Goal: Task Accomplishment & Management: Use online tool/utility

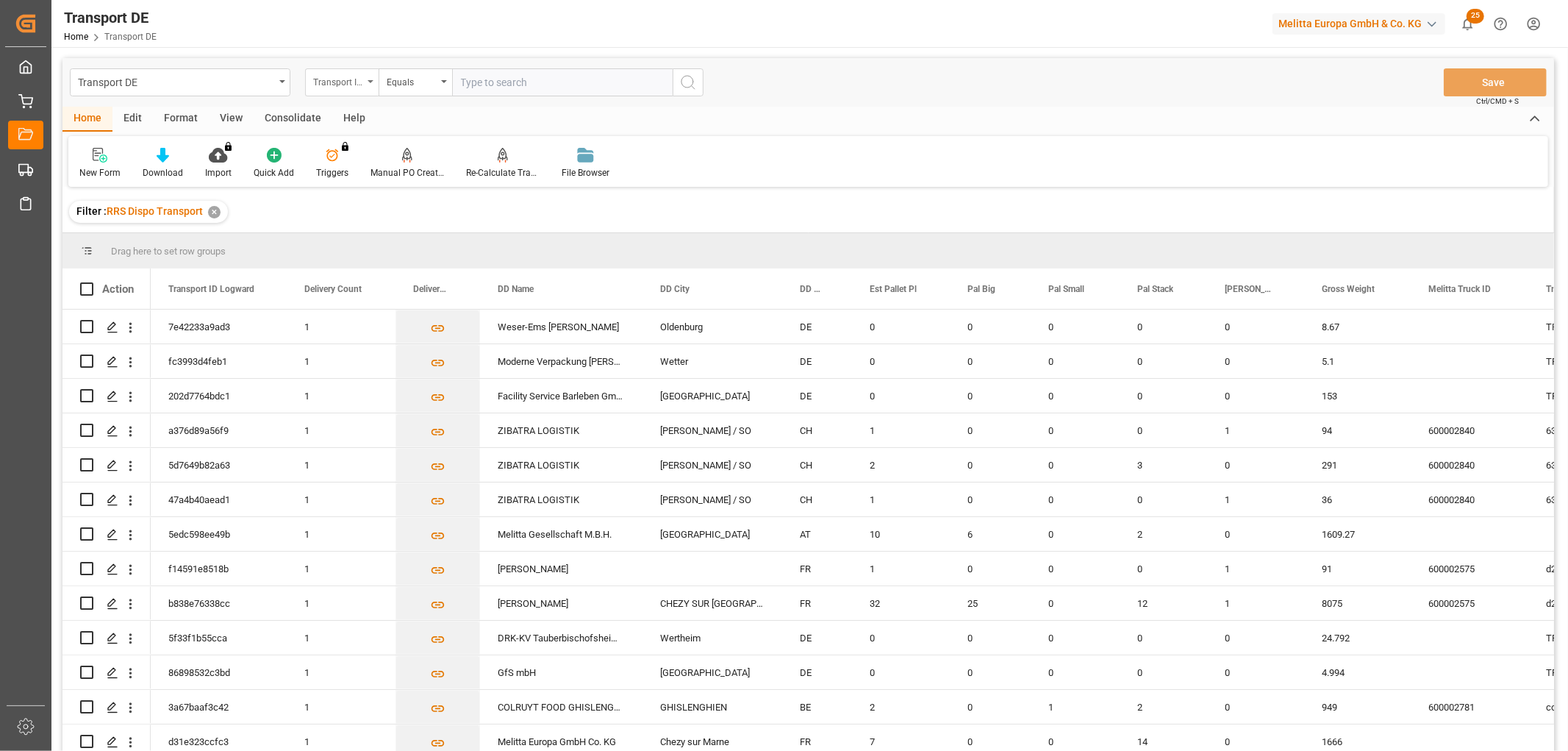
click at [331, 79] on div "Transport ID Logward" at bounding box center [338, 81] width 50 height 17
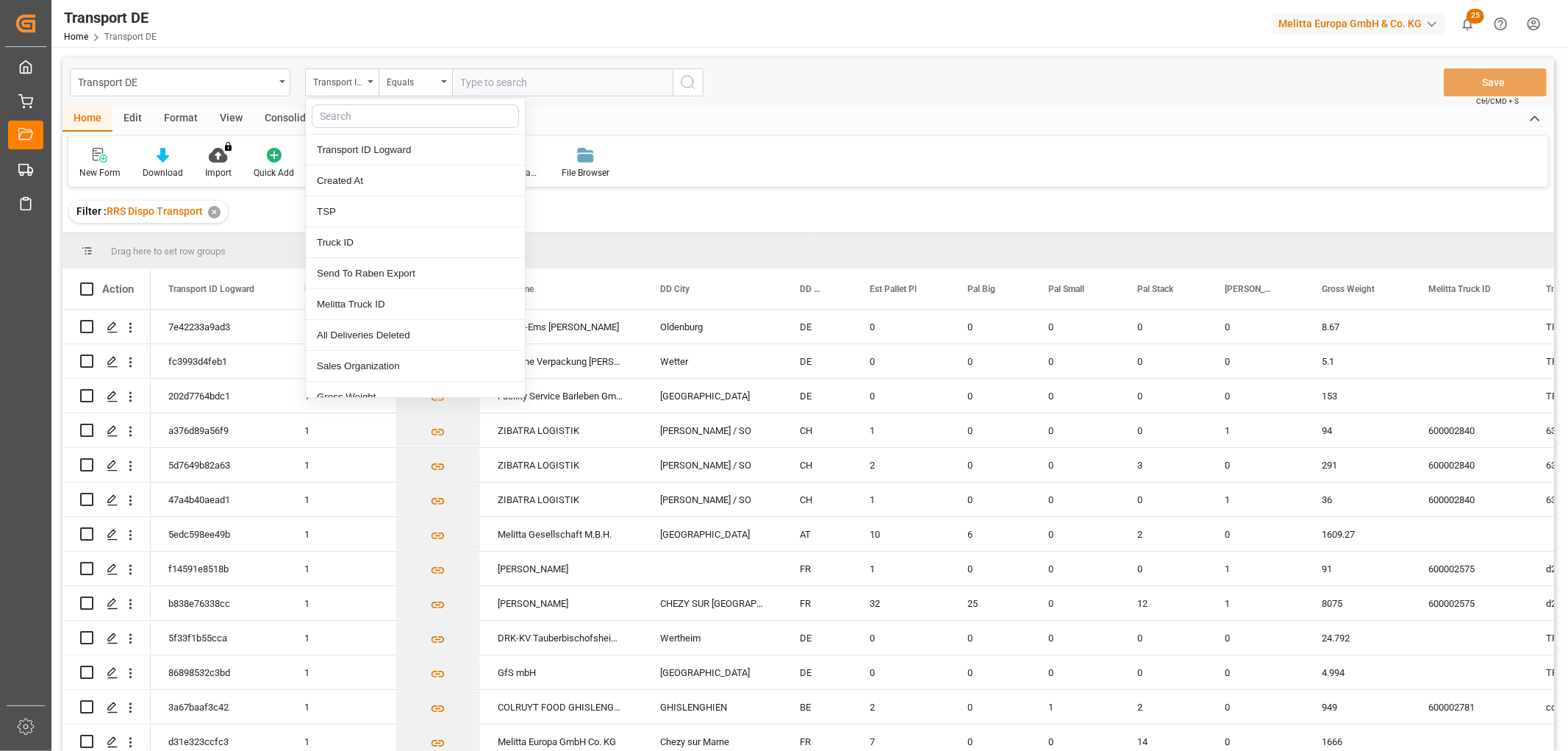
click at [328, 111] on input "text" at bounding box center [415, 116] width 207 height 23
type input "req"
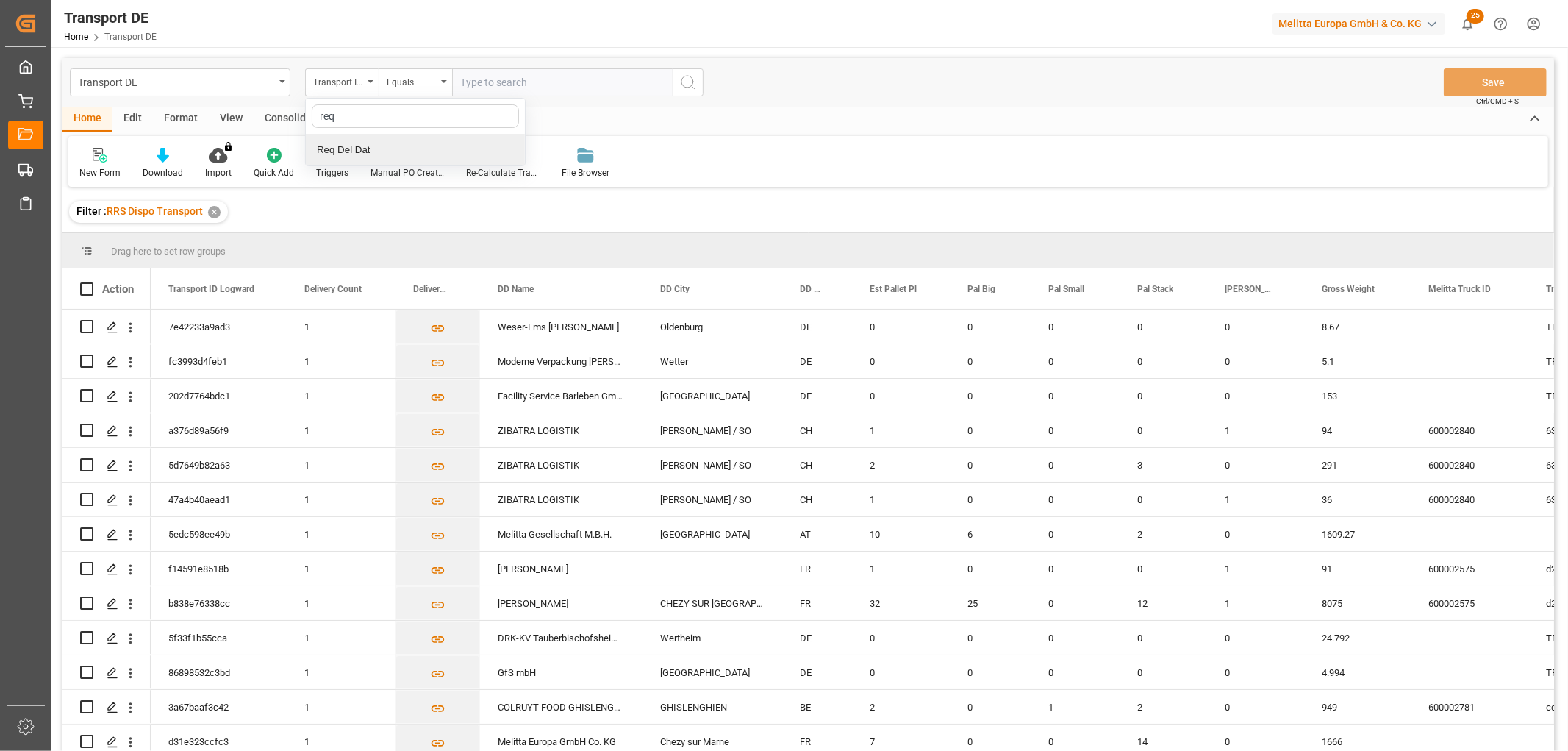
click at [337, 144] on div "Req Del Dat" at bounding box center [415, 150] width 219 height 31
click at [415, 84] on div "Equals" at bounding box center [411, 81] width 50 height 17
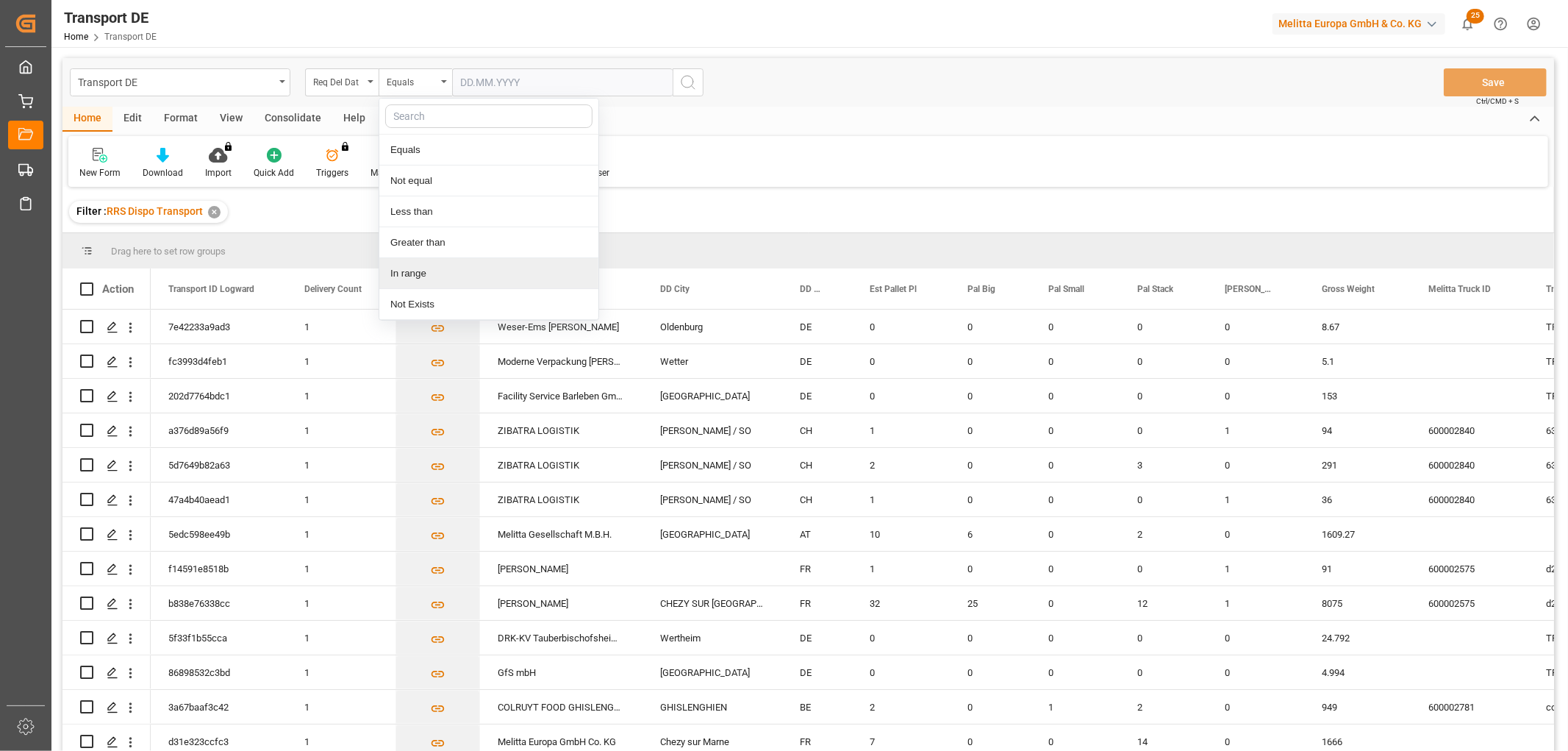
click at [403, 274] on div "In range" at bounding box center [489, 273] width 219 height 31
click at [466, 79] on input "text" at bounding box center [507, 82] width 110 height 28
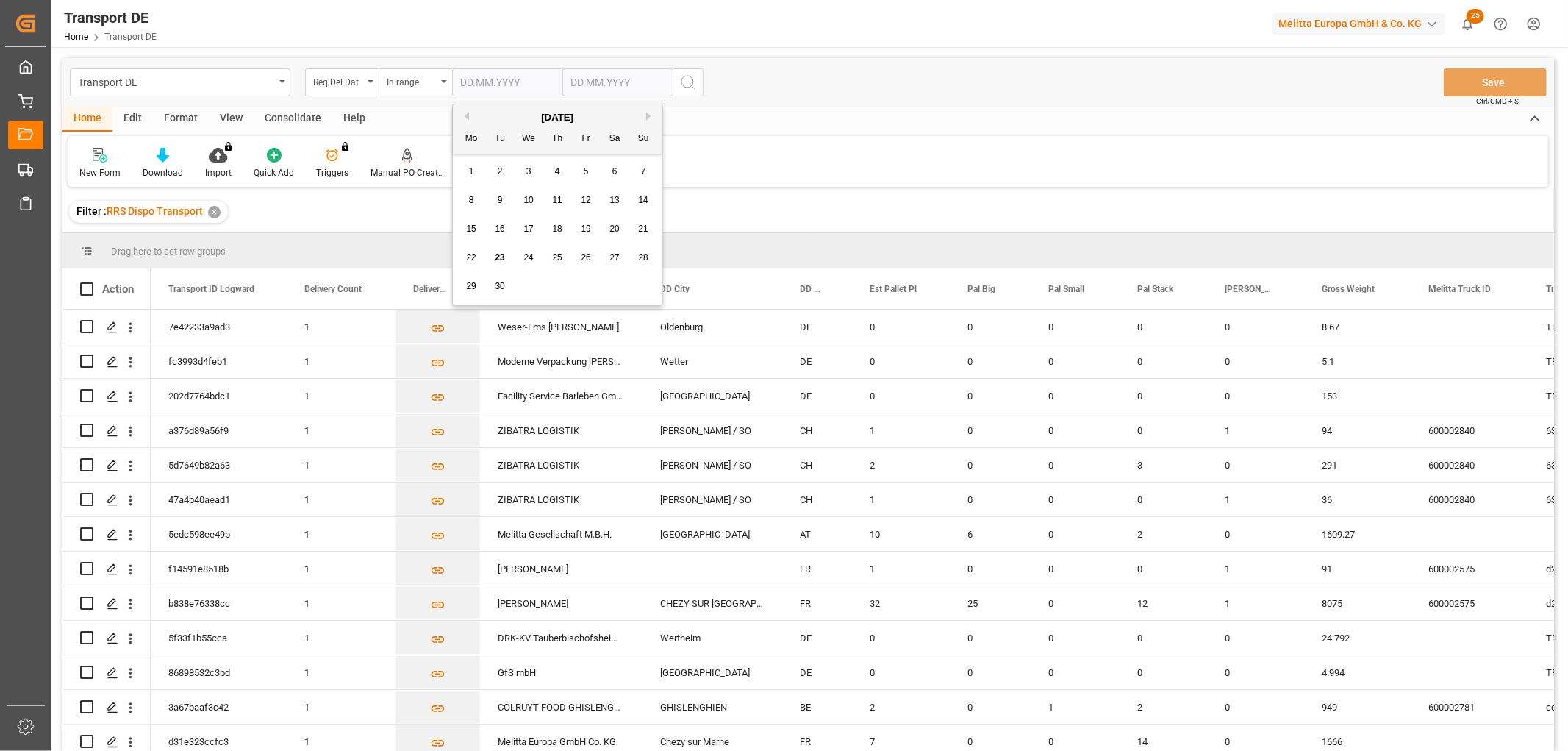
click at [468, 172] on div "1" at bounding box center [471, 172] width 18 height 17
click at [535, 81] on input "[DATE]" at bounding box center [507, 82] width 110 height 28
click at [466, 118] on button "Previous Month" at bounding box center [465, 116] width 9 height 9
click at [587, 170] on span "1" at bounding box center [586, 172] width 5 height 11
type input "[DATE]"
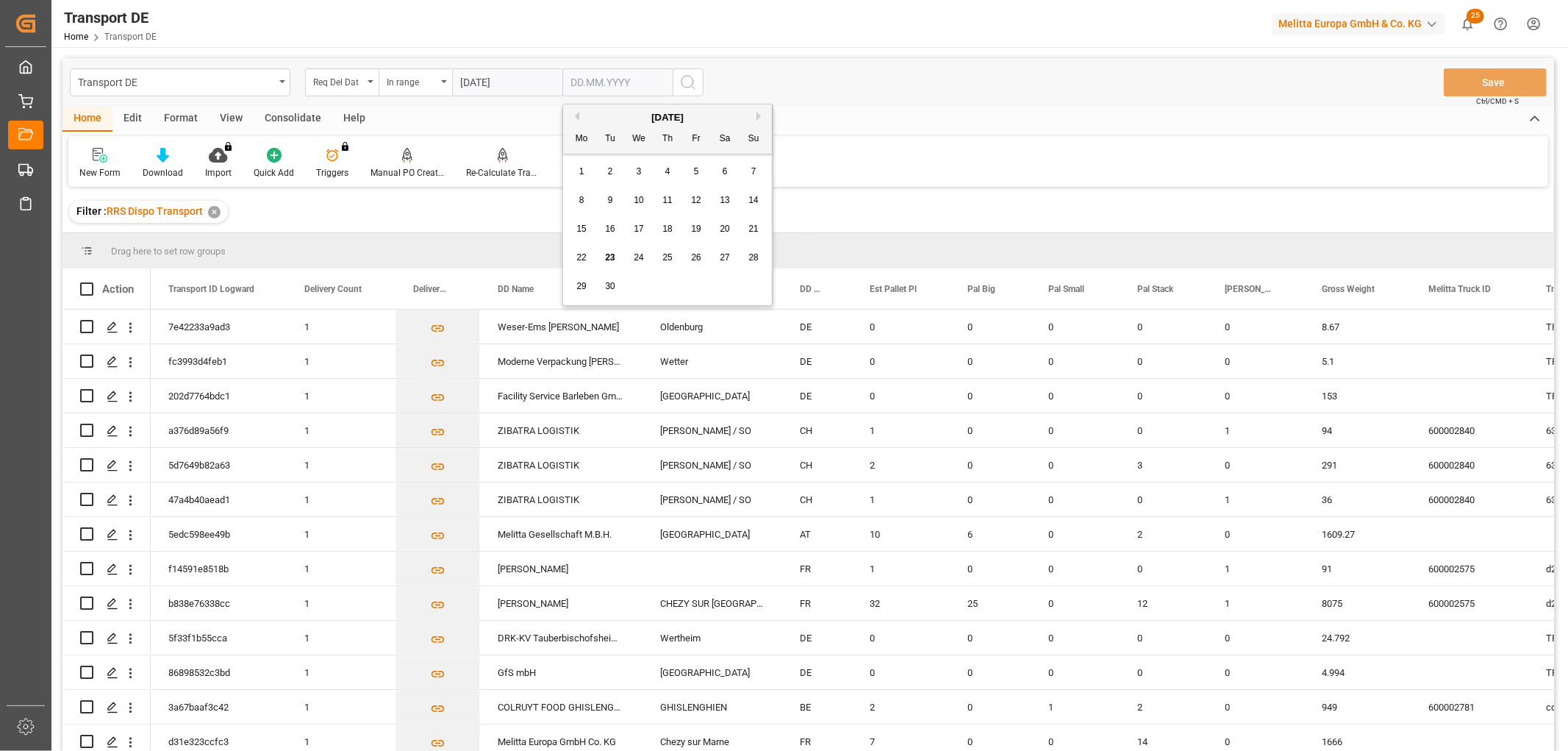
click at [591, 77] on input "text" at bounding box center [618, 82] width 110 height 28
click at [584, 169] on span "1" at bounding box center [581, 172] width 5 height 11
type input "[DATE]"
click at [685, 81] on icon "search button" at bounding box center [688, 82] width 17 height 17
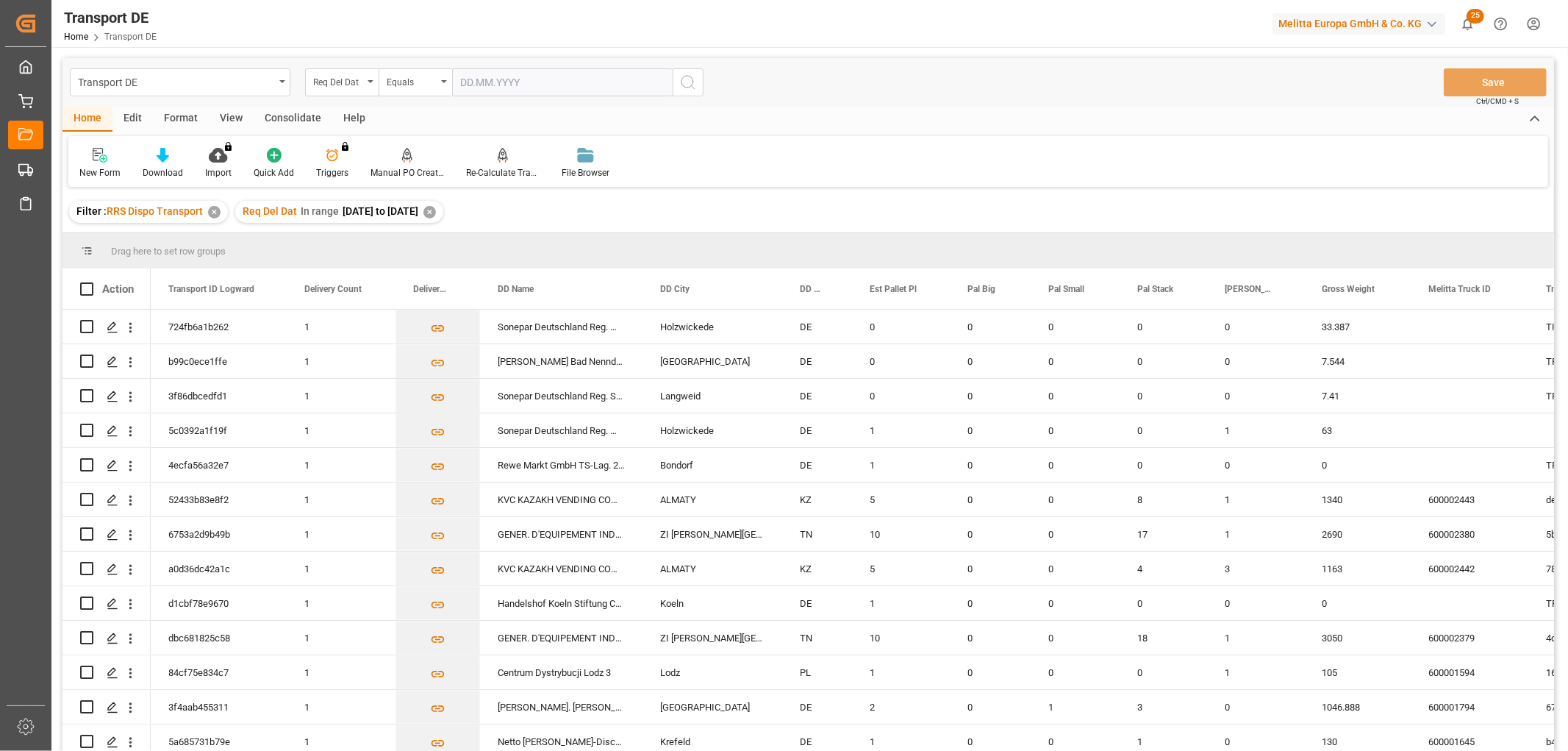
click at [296, 108] on div "Consolidate" at bounding box center [293, 119] width 78 height 25
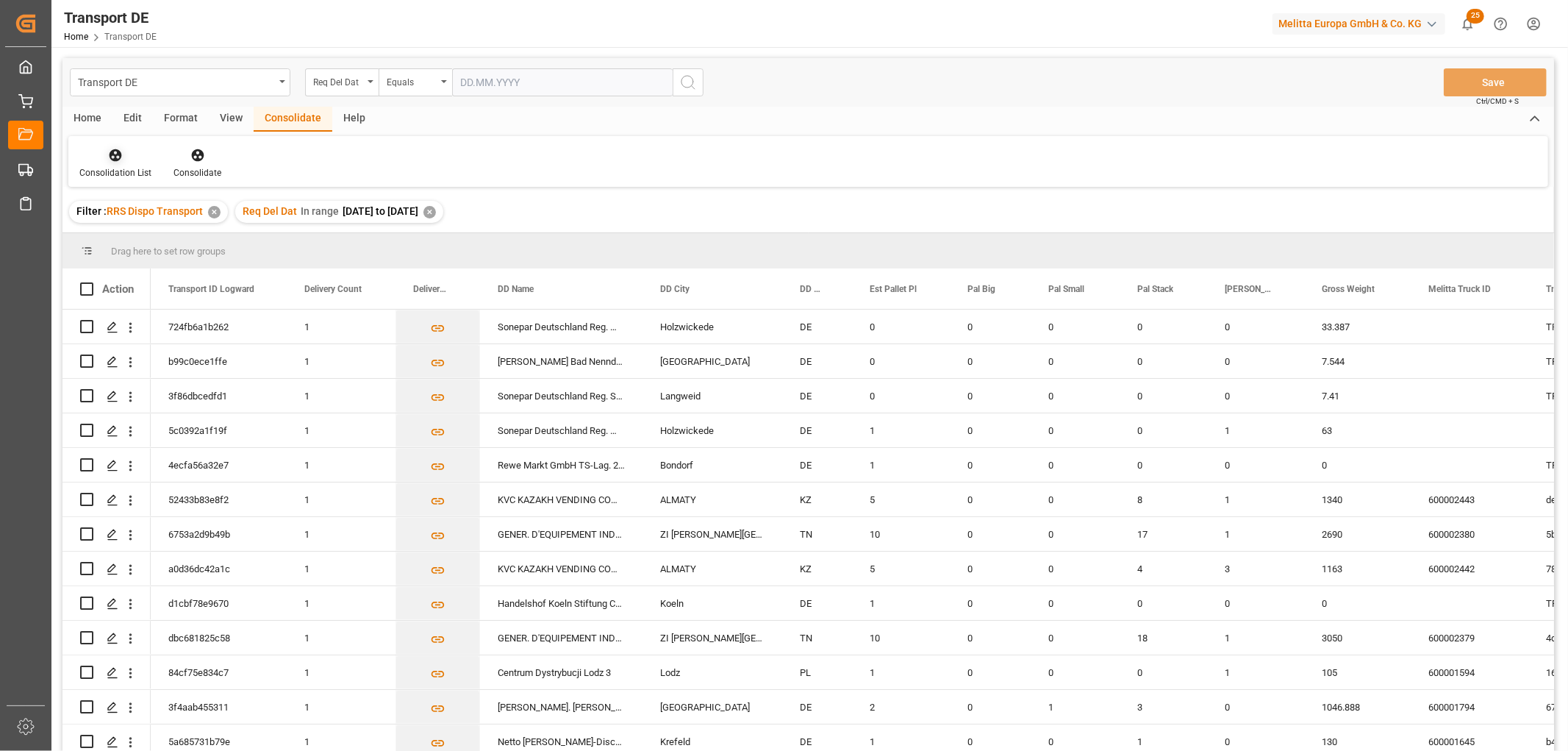
click at [117, 160] on icon at bounding box center [115, 155] width 13 height 13
click at [140, 237] on div "Truck Bundling RRS Dispo National" at bounding box center [172, 238] width 163 height 15
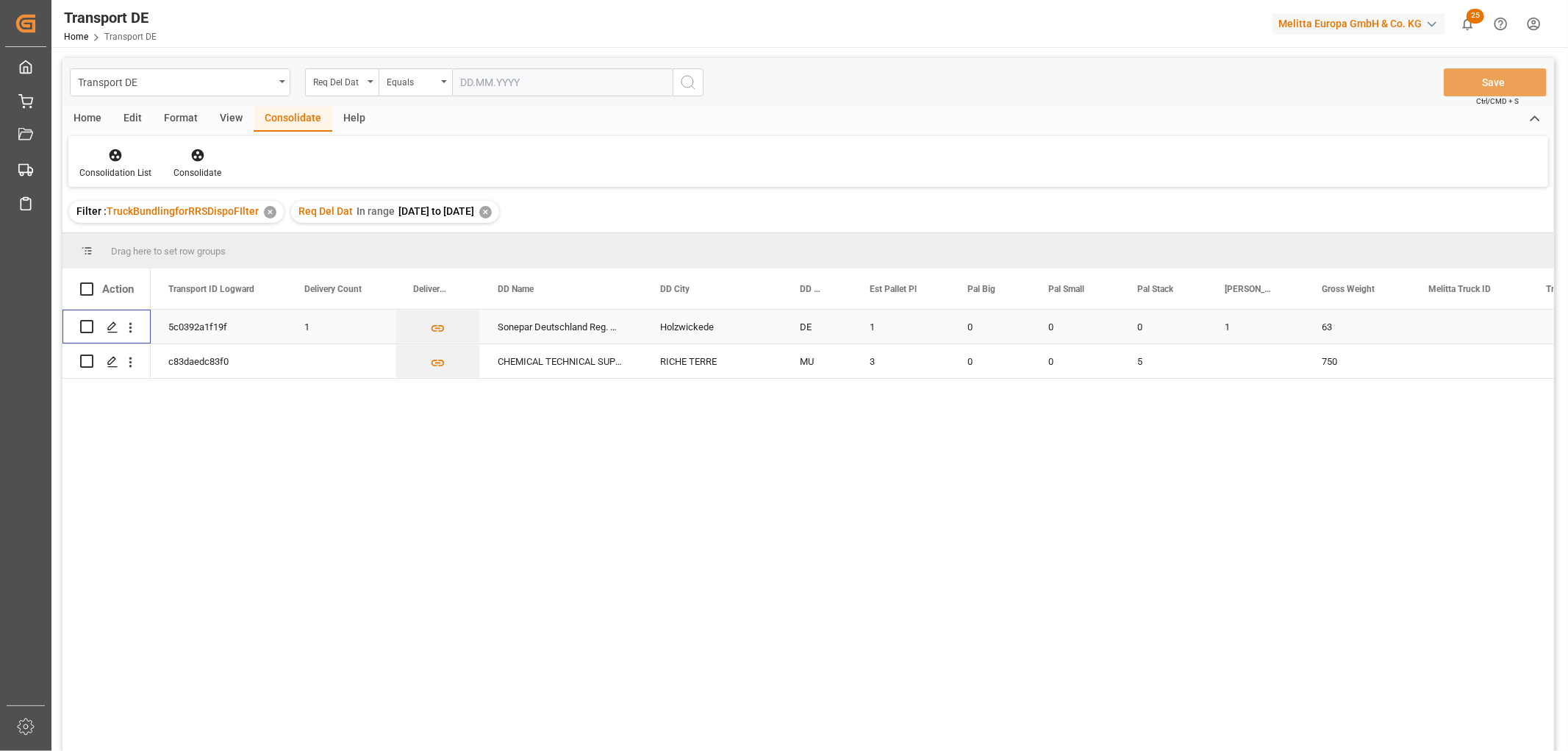
click at [87, 325] on input "Press Space to toggle row selection (unchecked)" at bounding box center [87, 327] width 14 height 14
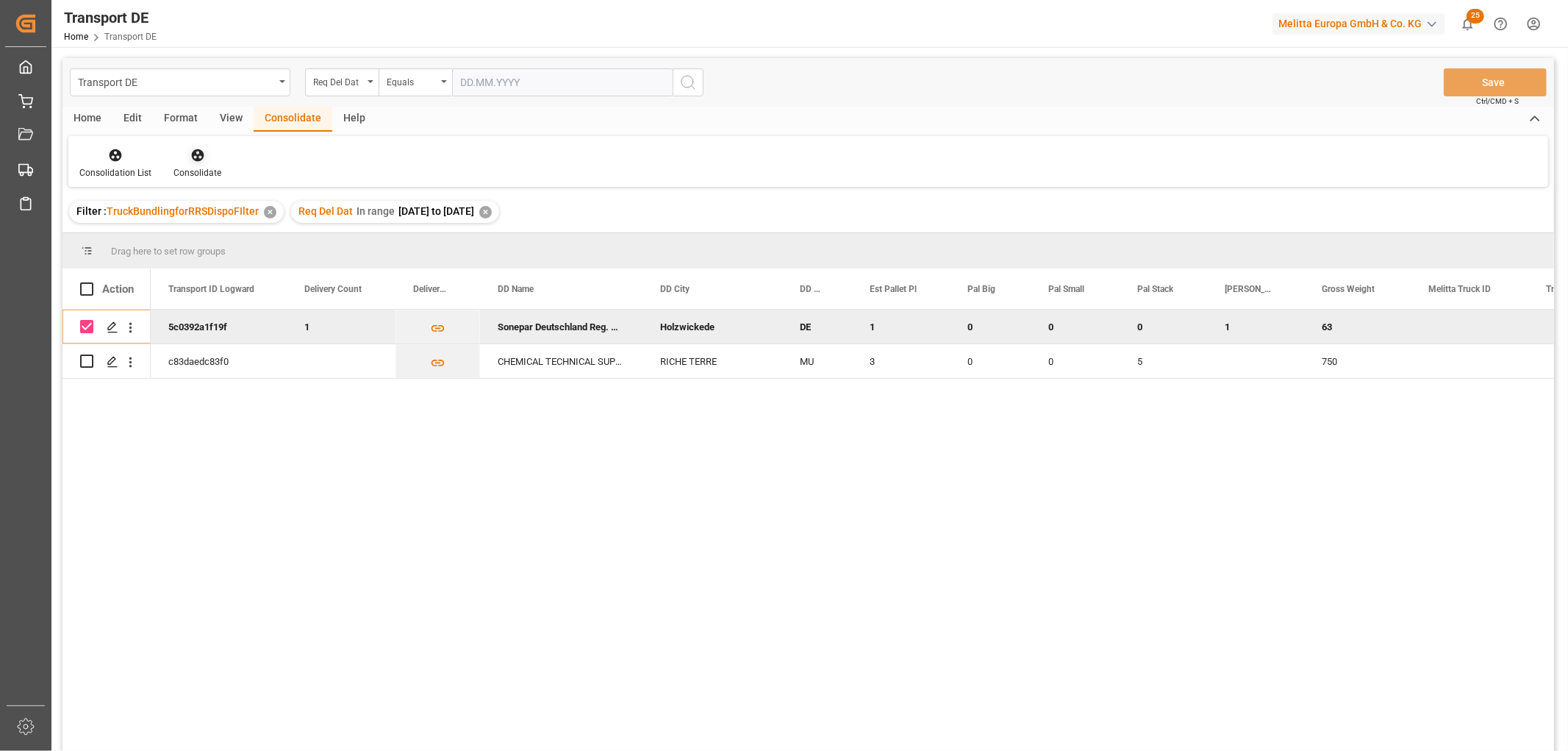
click at [192, 156] on icon at bounding box center [198, 155] width 15 height 15
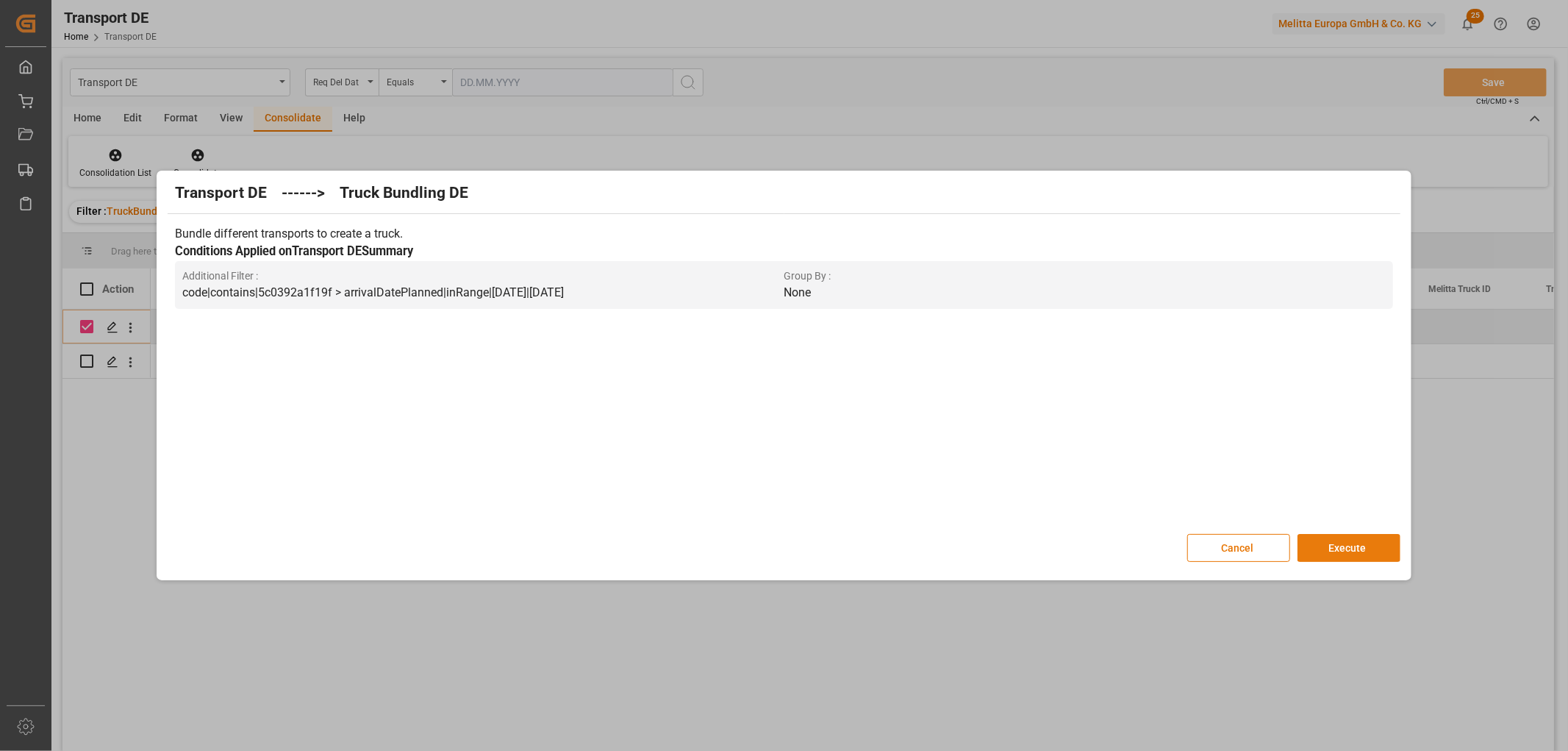
click at [1356, 544] on button "Execute" at bounding box center [1349, 548] width 103 height 28
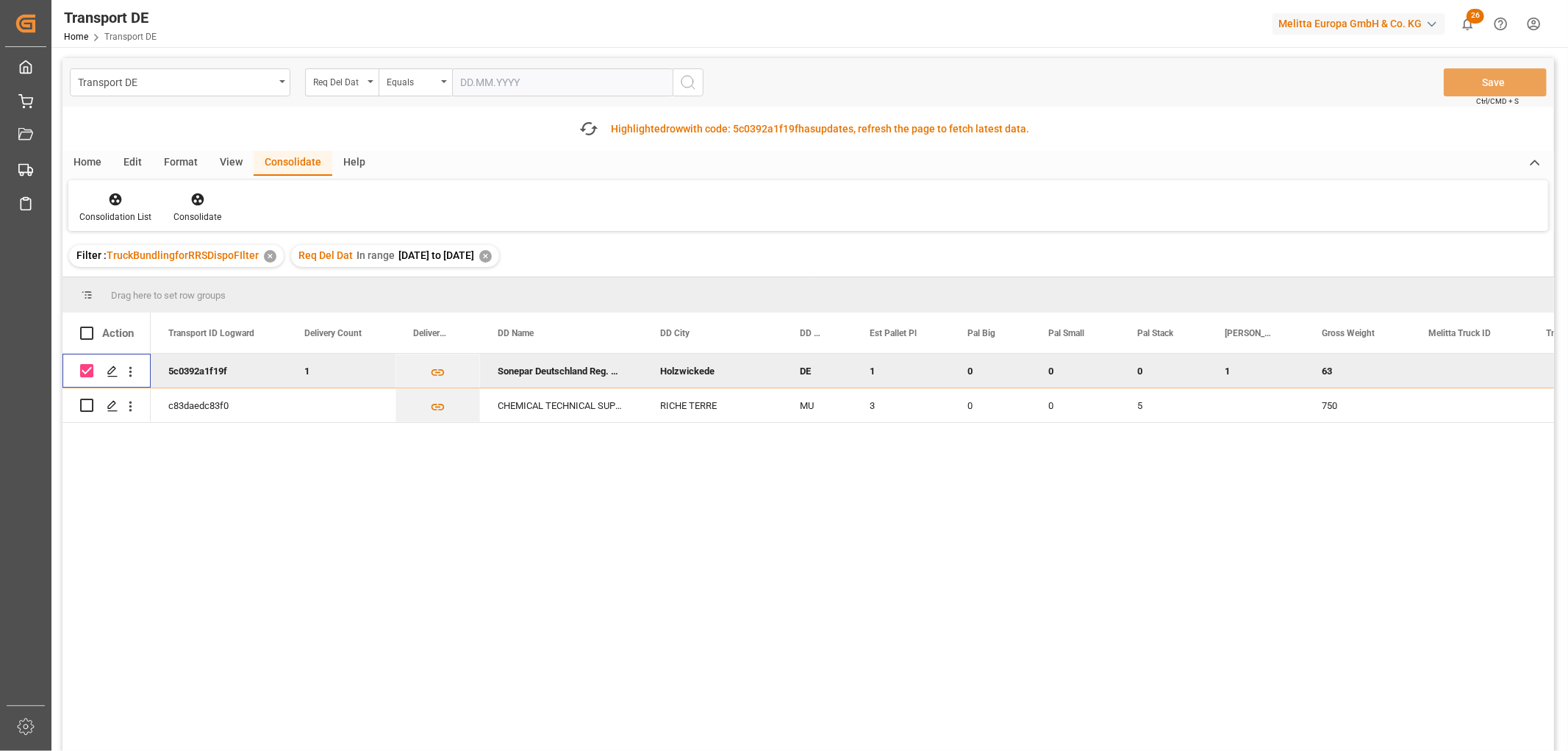
click at [87, 373] on input "Press Space to toggle row selection (checked)" at bounding box center [87, 371] width 14 height 14
checkbox input "false"
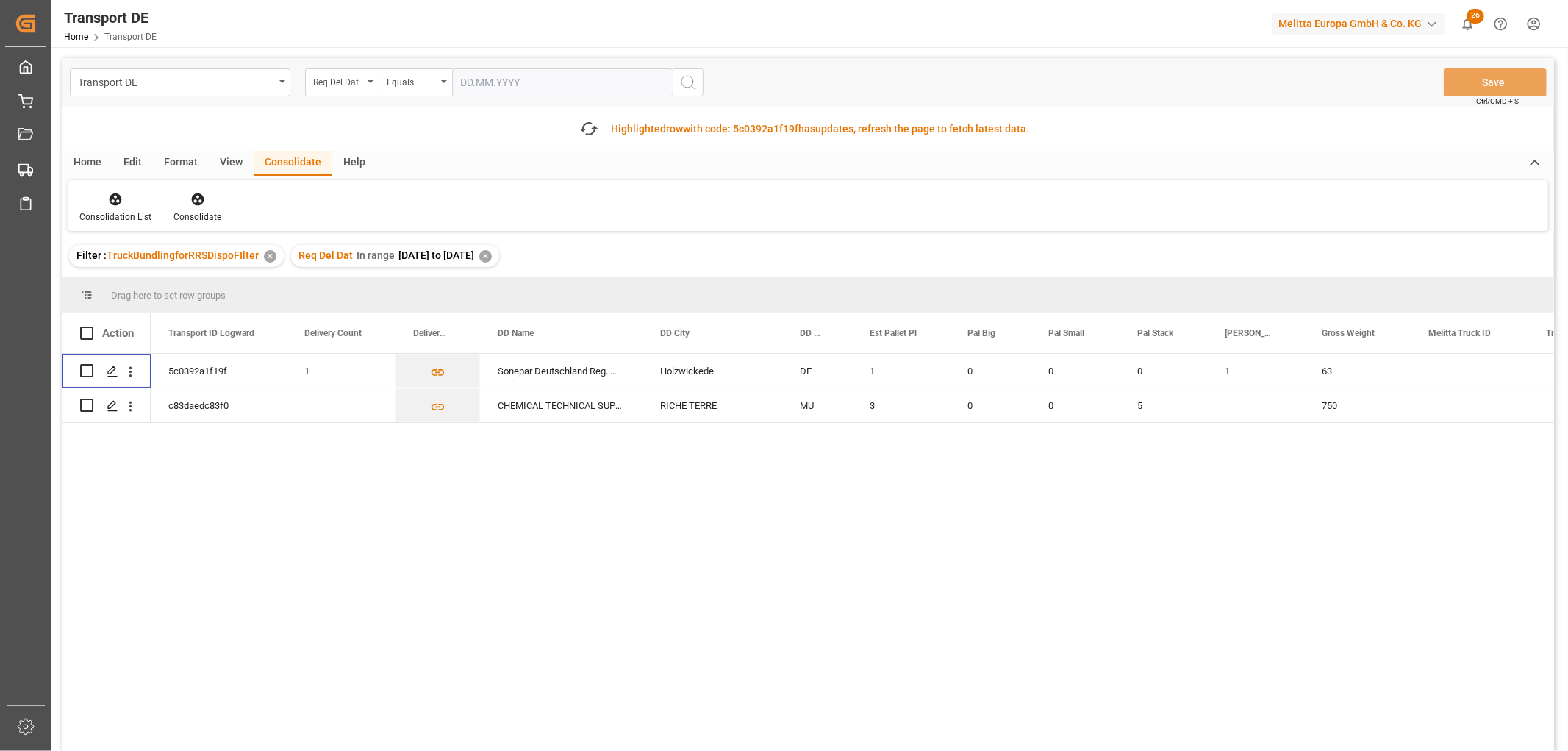
click at [492, 256] on div "✕" at bounding box center [485, 256] width 13 height 13
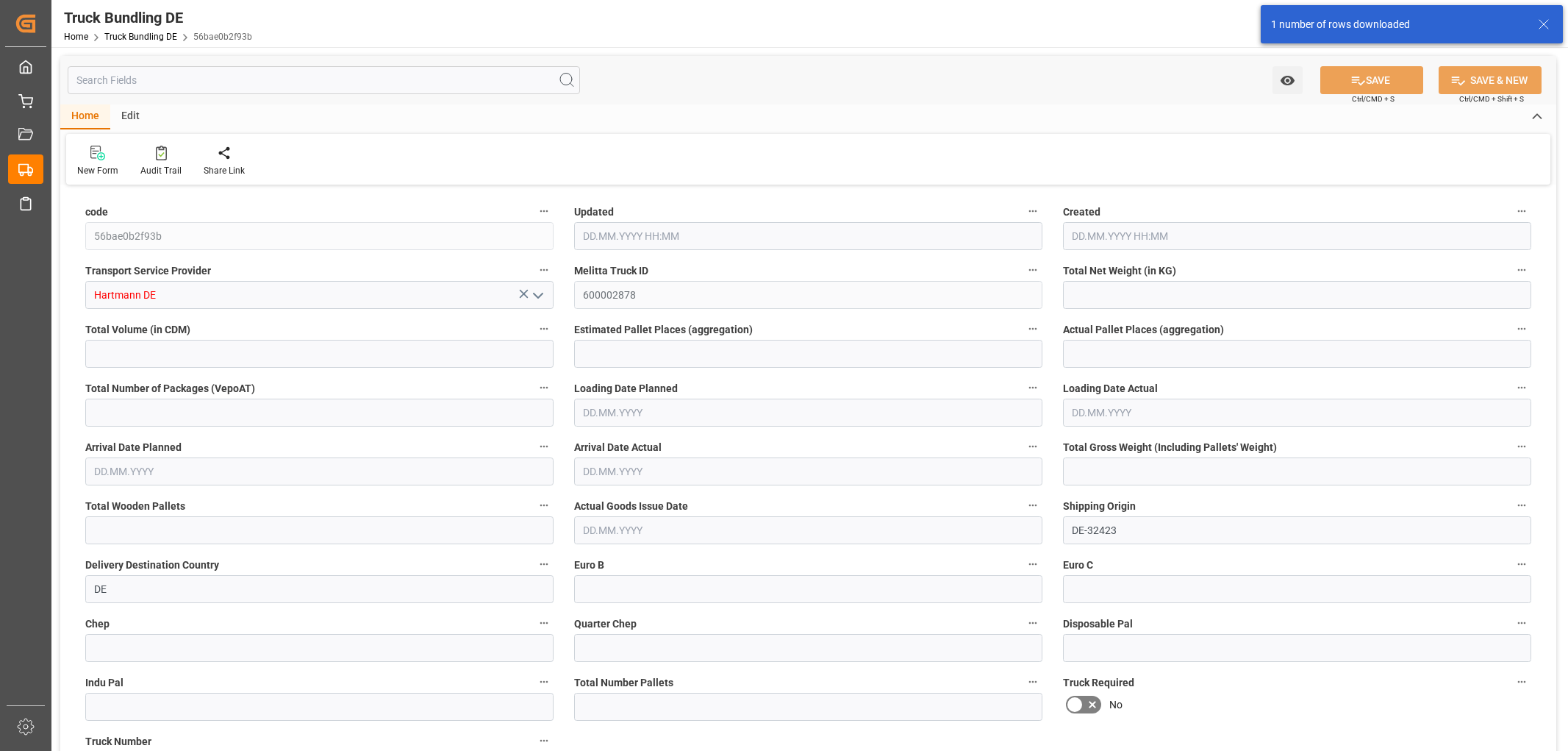
type input "33.195"
type input "482.528"
type input "1"
type input "0"
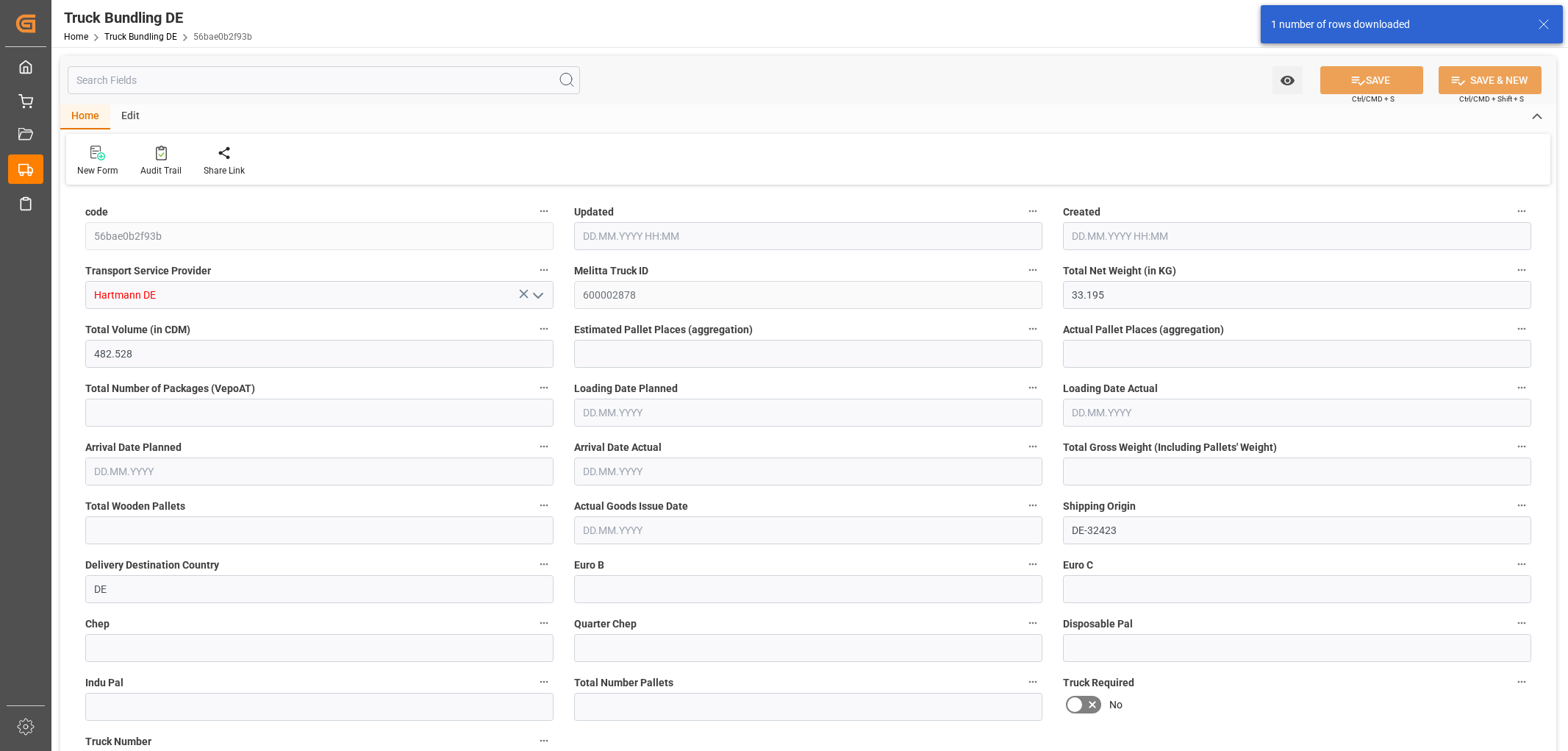
type input "63"
type input "1"
type input "0"
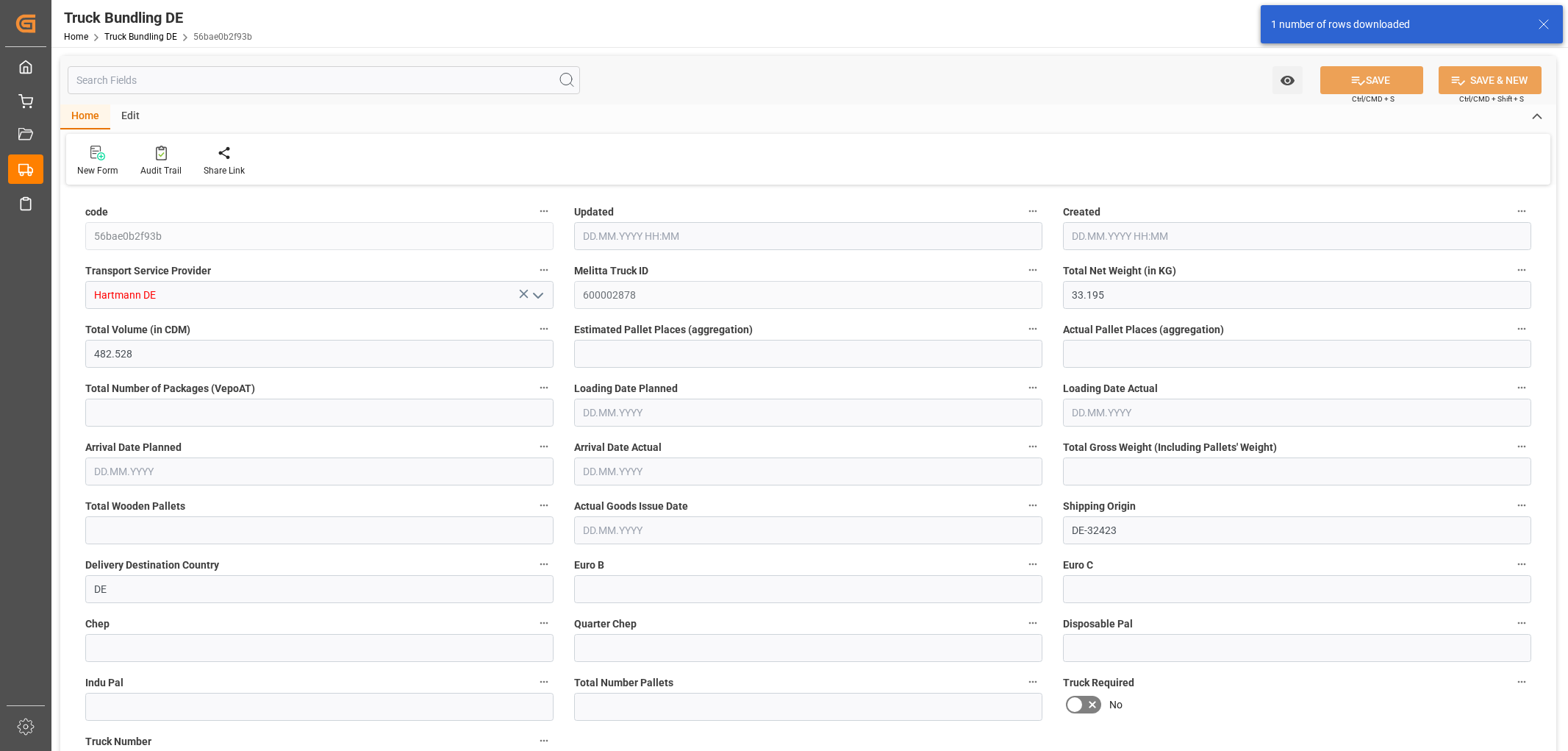
type input "0"
type input "23.09.2025 08:30"
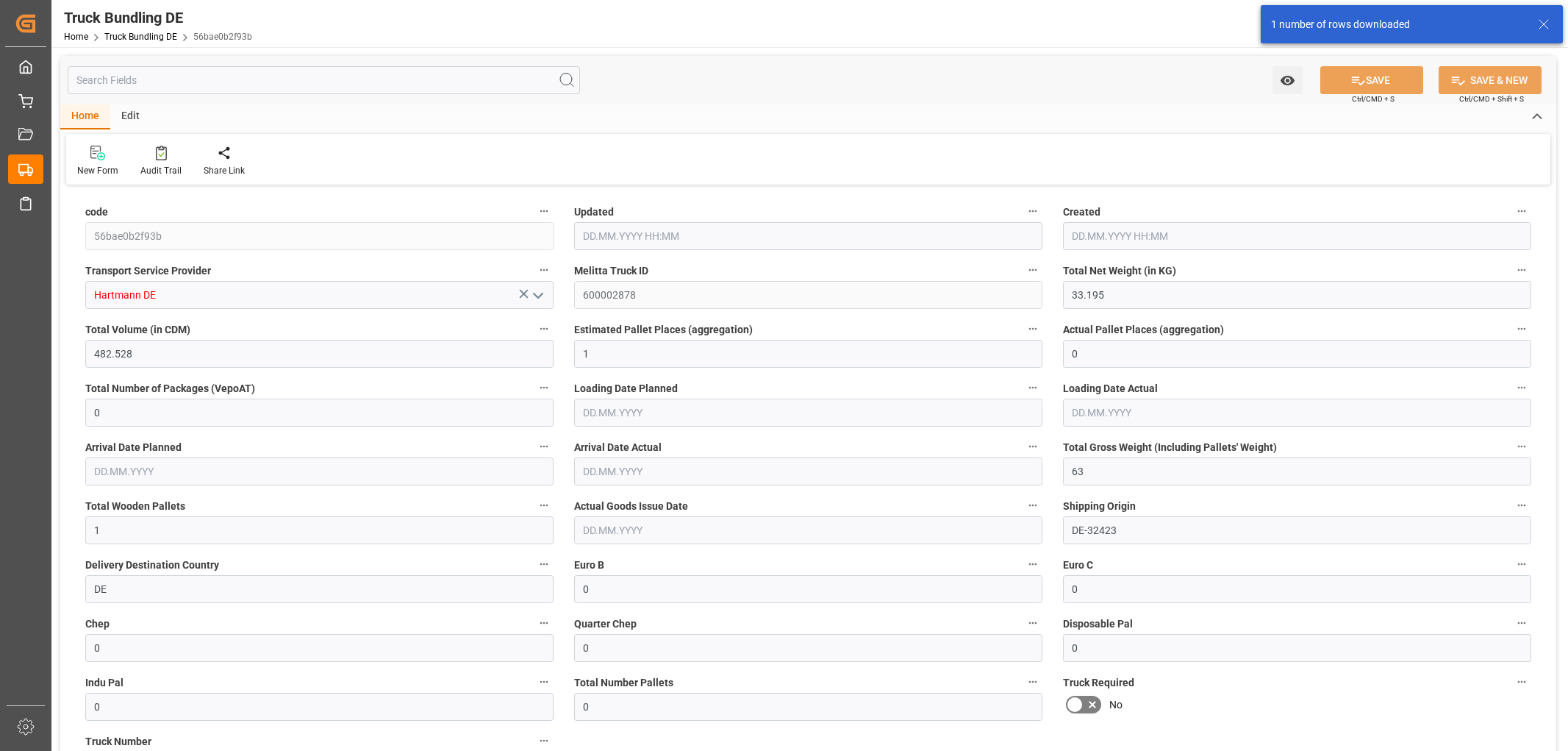
type input "23.09.2025 08:30"
type input "07.08.2025"
type input "08.08.2025"
type input "23.09.2025"
